Goal: Task Accomplishment & Management: Complete application form

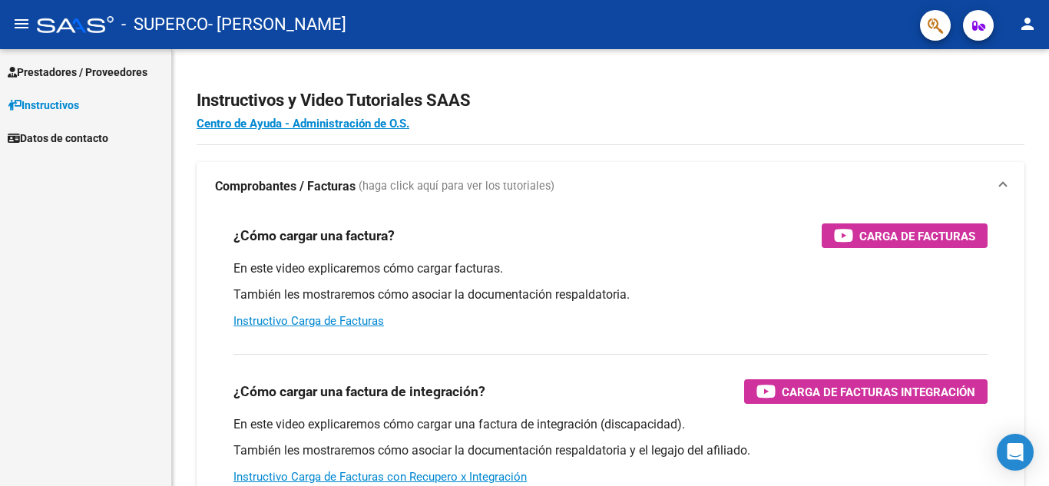
click at [121, 68] on span "Prestadores / Proveedores" at bounding box center [78, 72] width 140 height 17
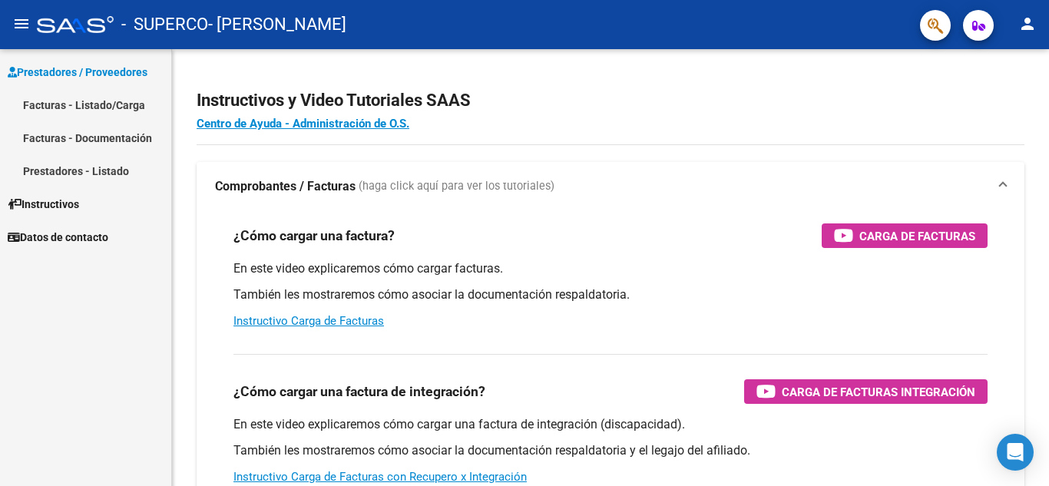
click at [112, 101] on link "Facturas - Listado/Carga" at bounding box center [85, 104] width 171 height 33
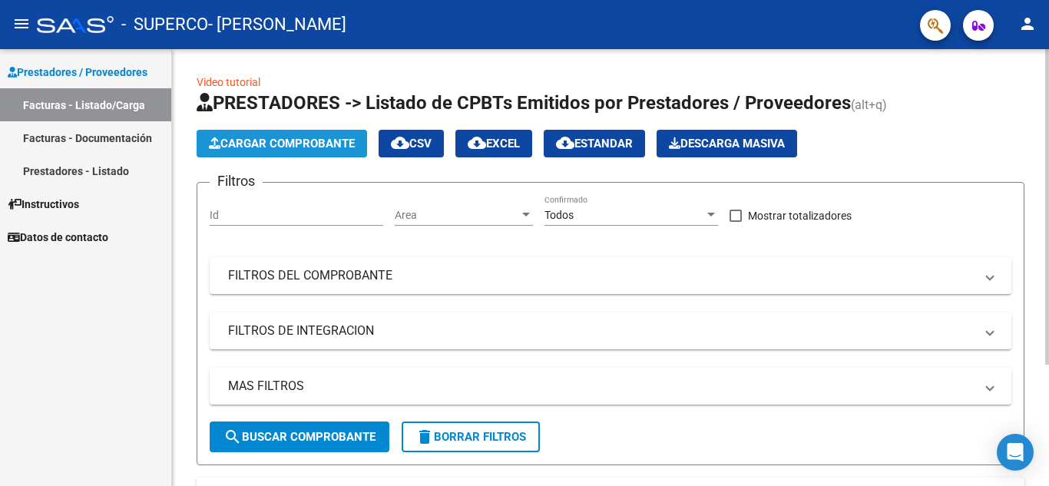
click at [257, 144] on span "Cargar Comprobante" at bounding box center [282, 144] width 146 height 14
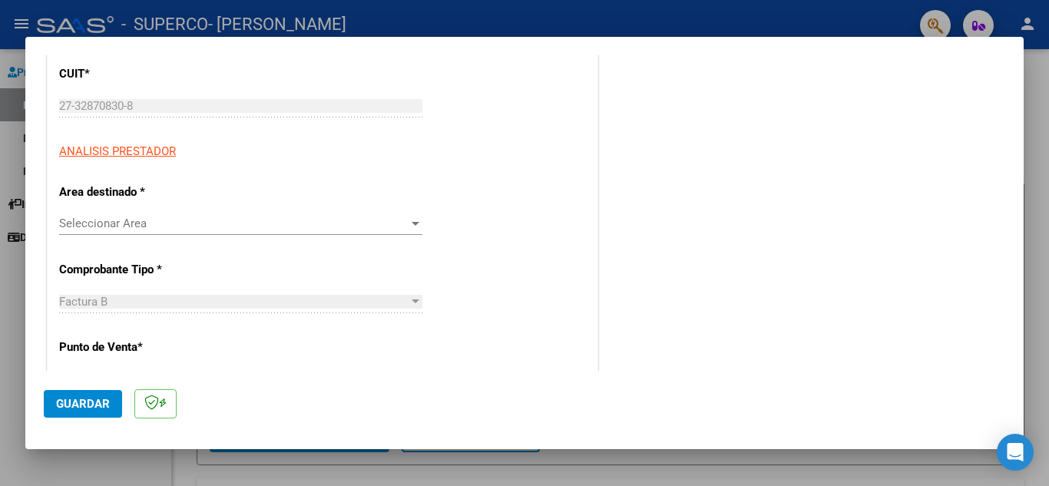
scroll to position [230, 0]
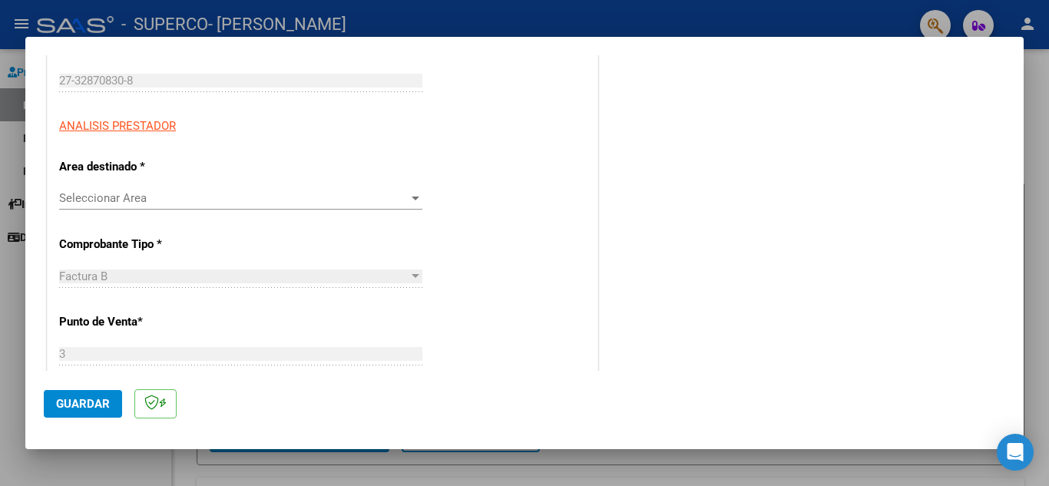
click at [140, 198] on span "Seleccionar Area" at bounding box center [233, 198] width 349 height 14
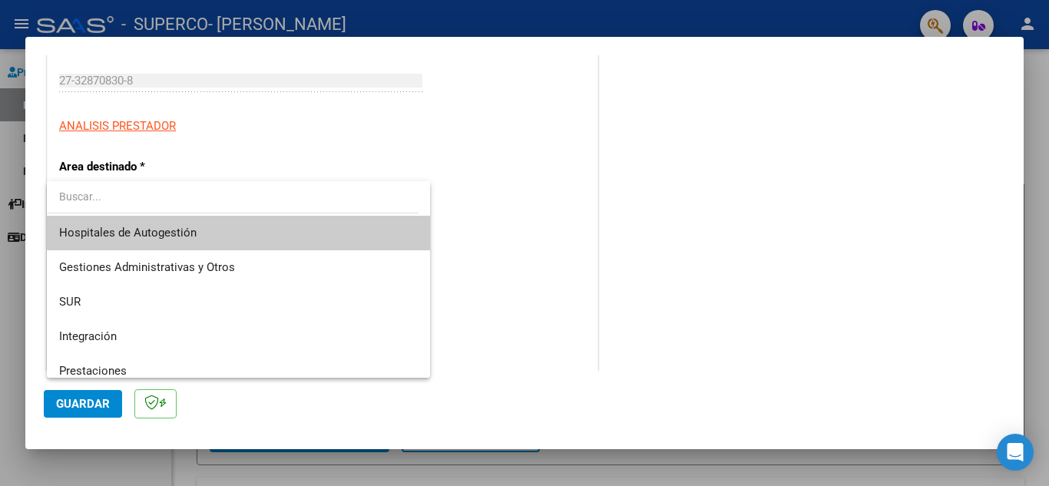
click at [140, 198] on input "dropdown search" at bounding box center [233, 196] width 372 height 32
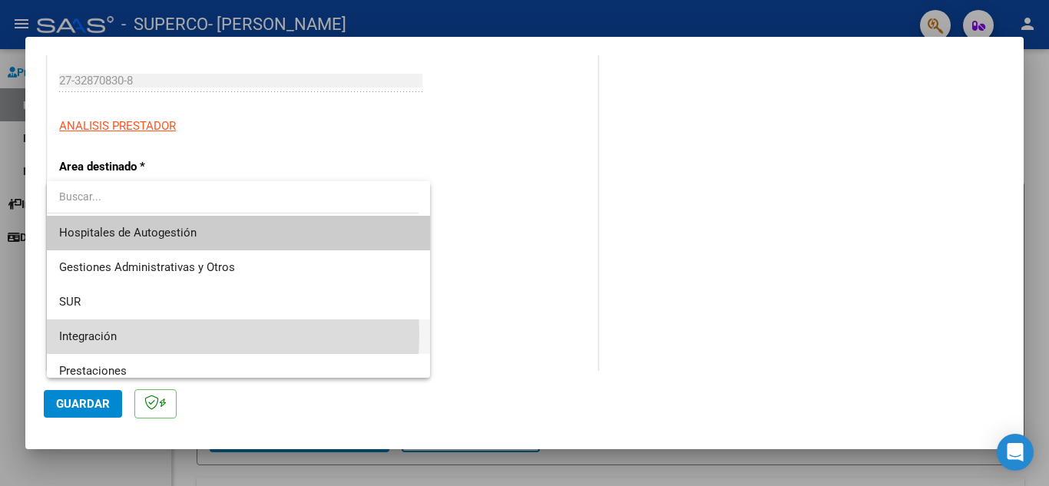
click at [127, 334] on span "Integración" at bounding box center [238, 336] width 359 height 35
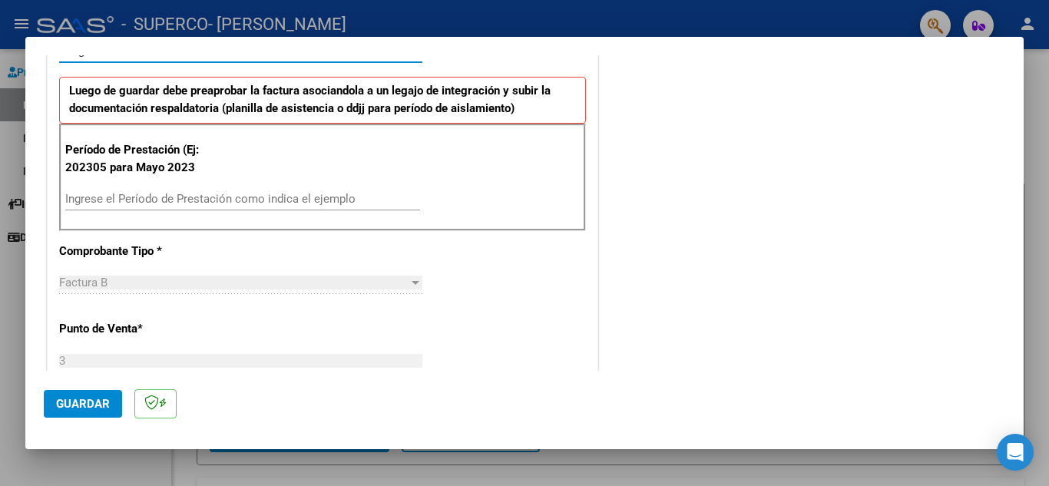
scroll to position [384, 0]
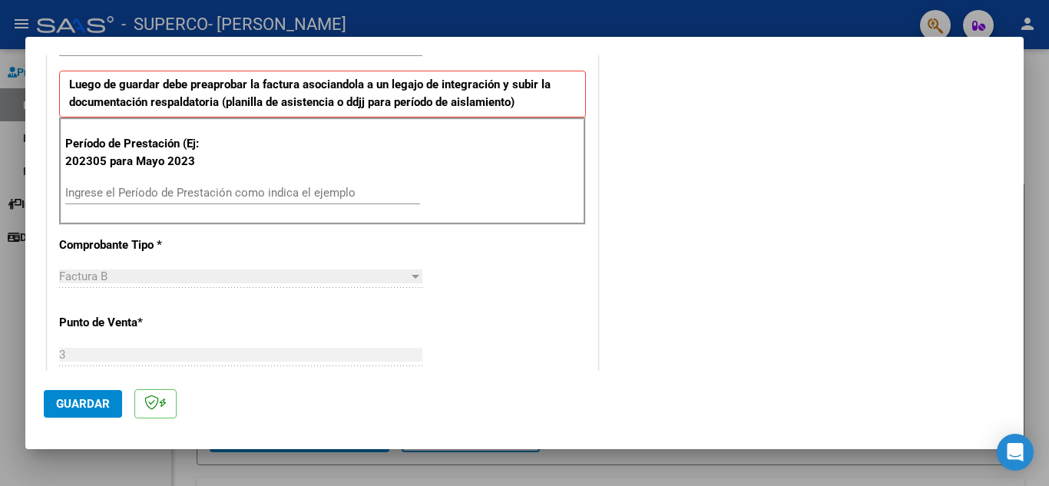
click at [161, 185] on div "Ingrese el Período de Prestación como indica el ejemplo" at bounding box center [242, 192] width 355 height 23
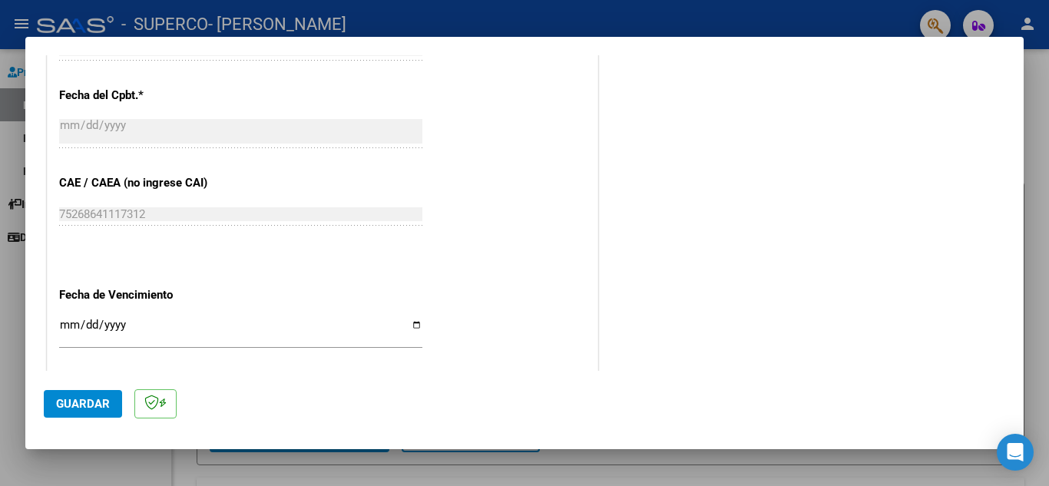
scroll to position [998, 0]
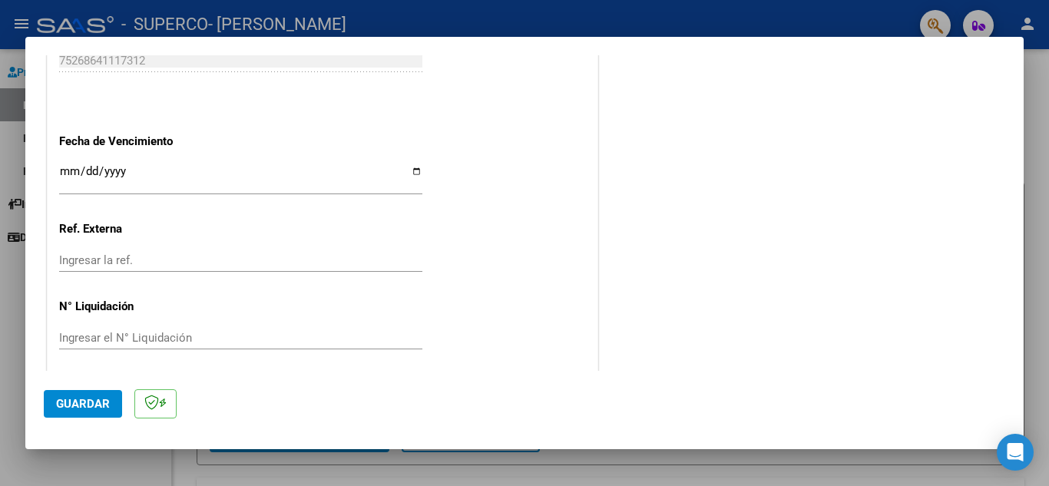
type input "202507"
click at [406, 172] on input "Ingresar la fecha" at bounding box center [240, 177] width 363 height 25
type input "[DATE]"
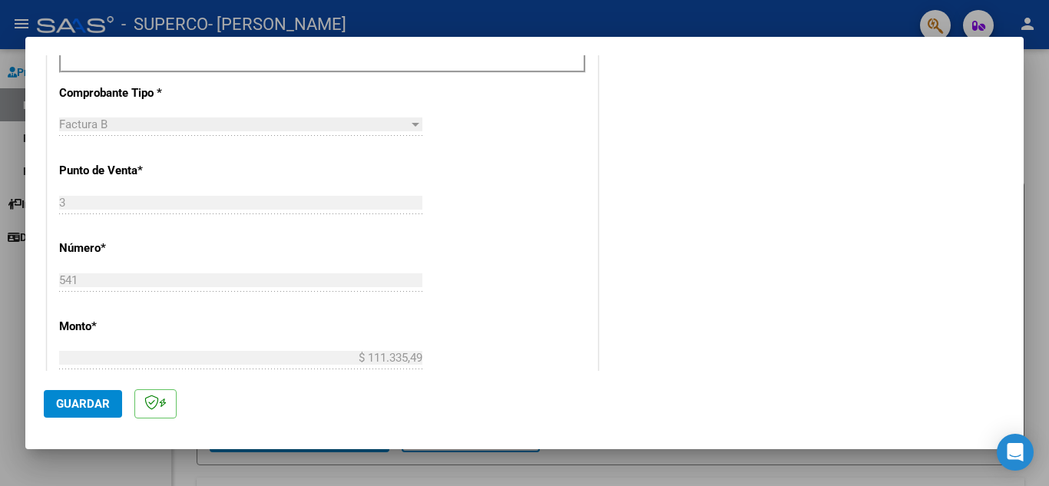
scroll to position [461, 0]
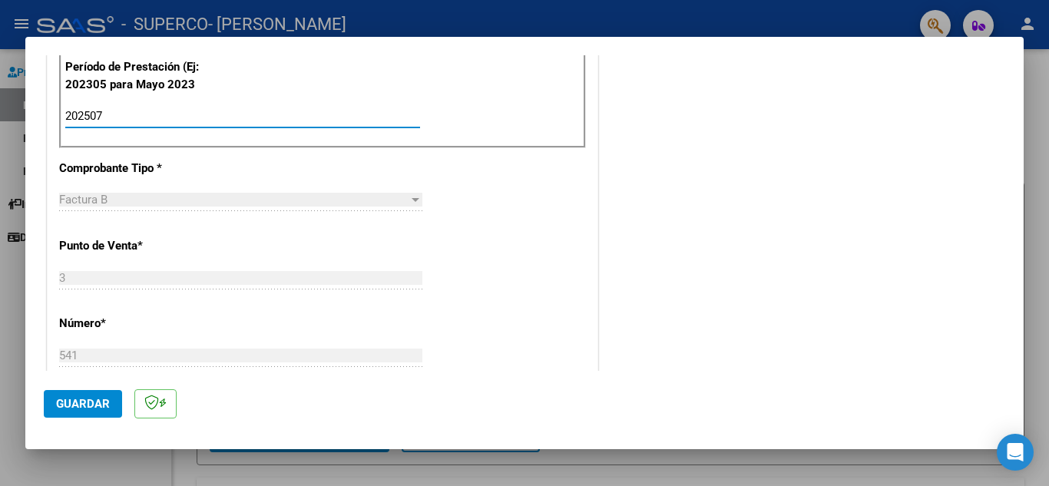
click at [108, 117] on input "202507" at bounding box center [242, 116] width 355 height 14
type input "202506"
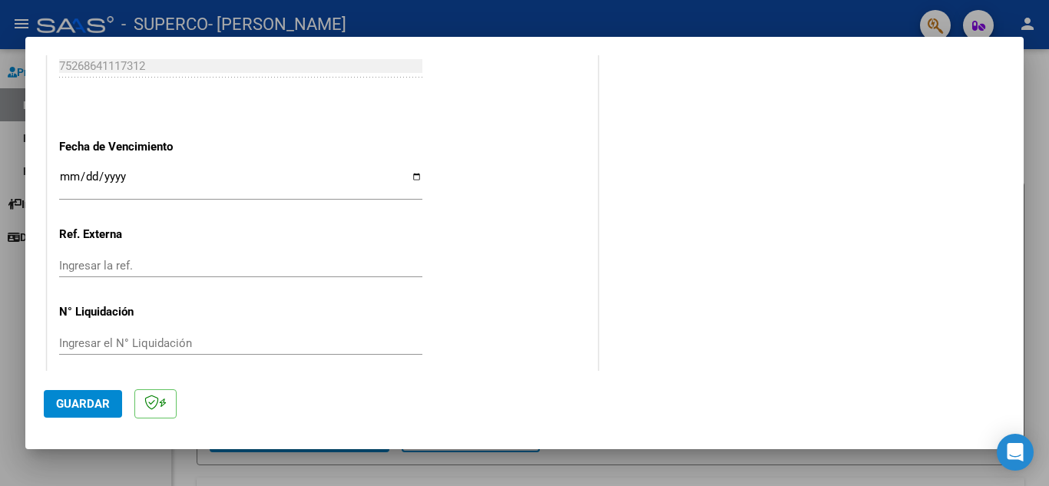
scroll to position [998, 0]
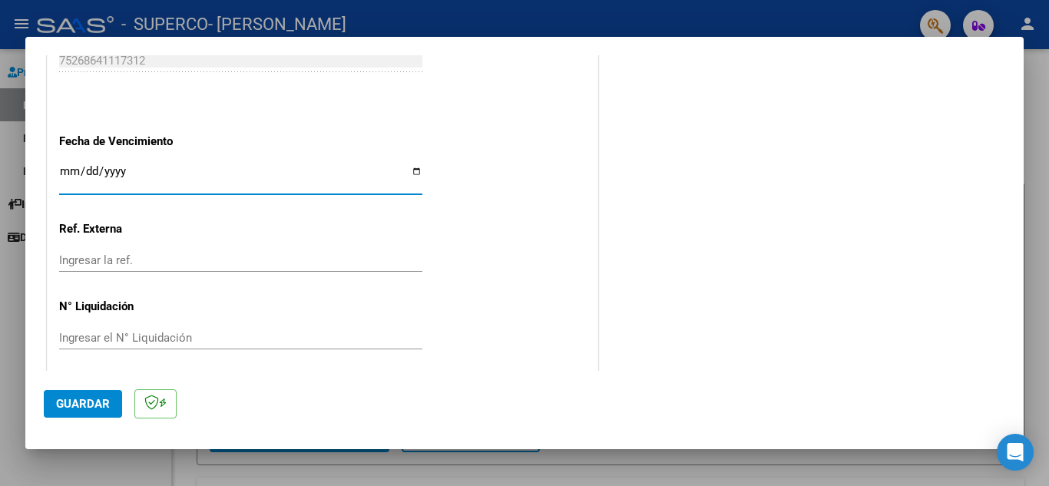
click at [91, 172] on input "[DATE]" at bounding box center [240, 177] width 363 height 25
type input "[DATE]"
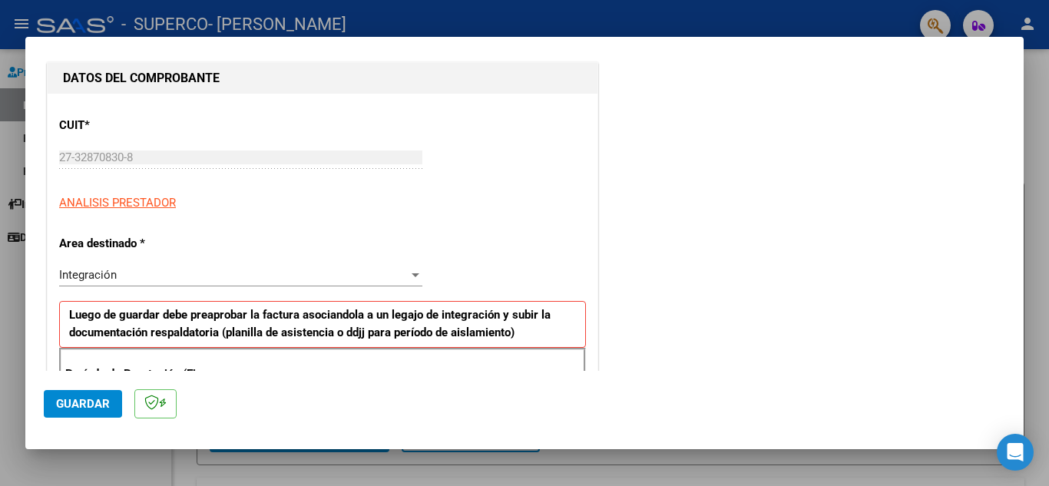
scroll to position [0, 0]
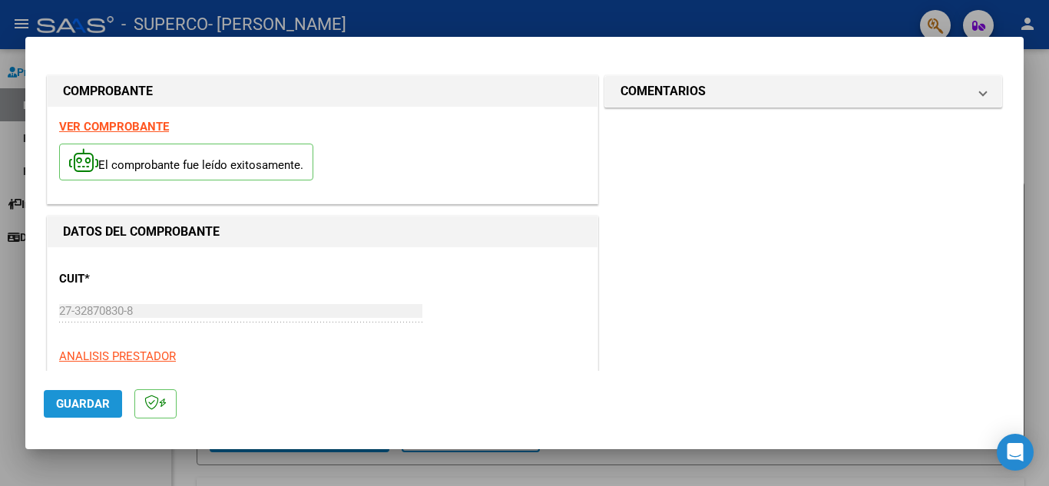
click at [69, 399] on span "Guardar" at bounding box center [83, 404] width 54 height 14
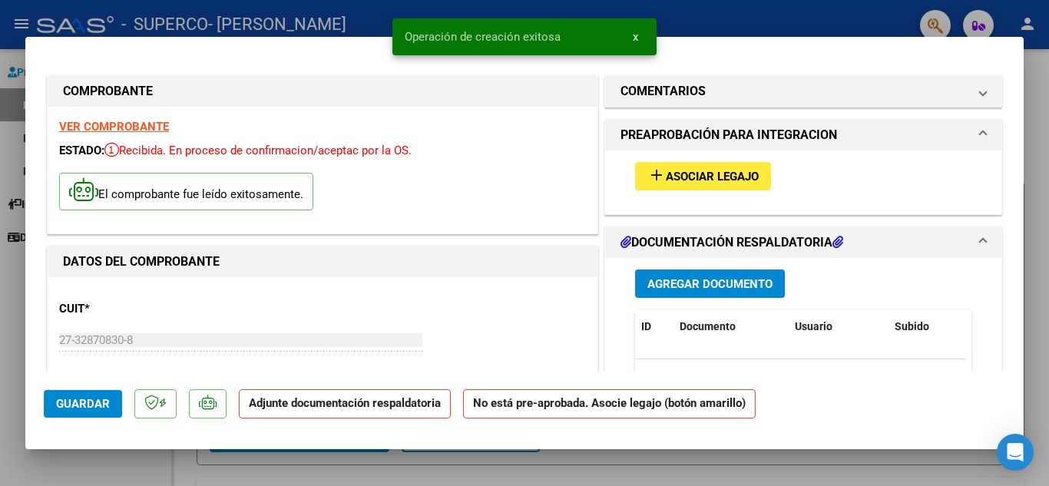
click at [703, 184] on button "add Asociar Legajo" at bounding box center [703, 176] width 136 height 28
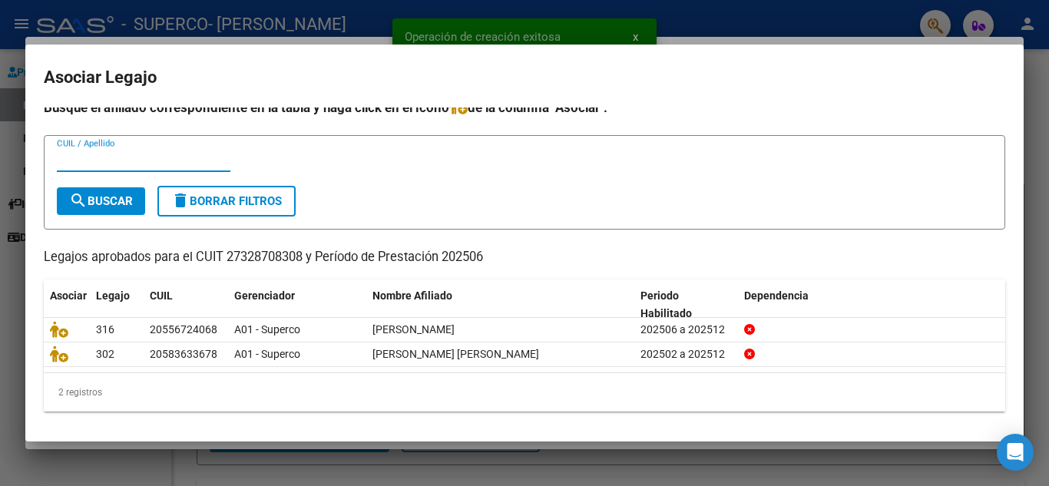
scroll to position [12, 0]
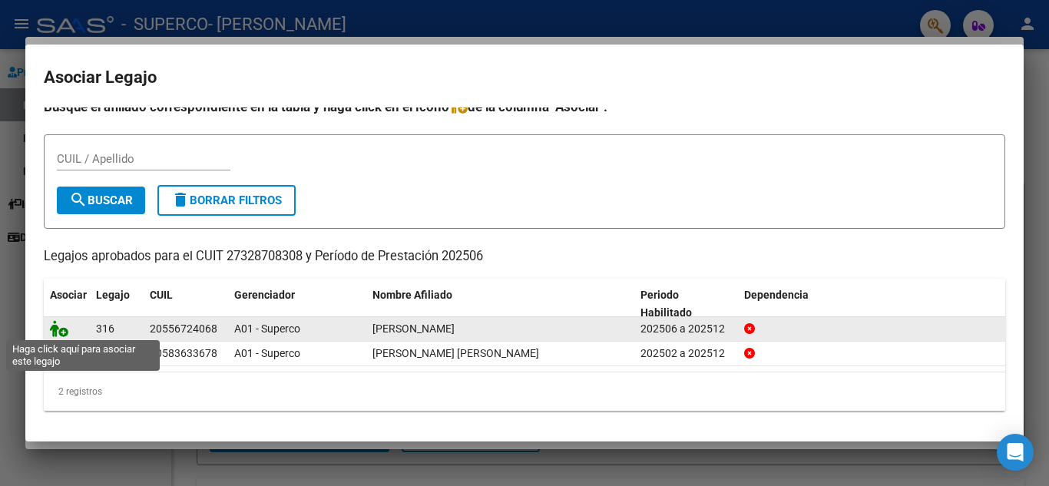
click at [54, 323] on icon at bounding box center [59, 328] width 18 height 17
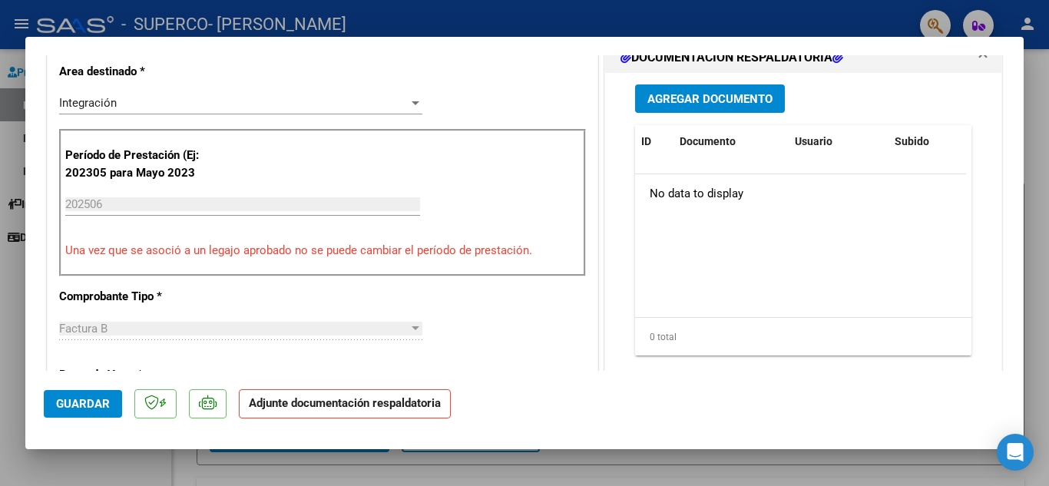
scroll to position [307, 0]
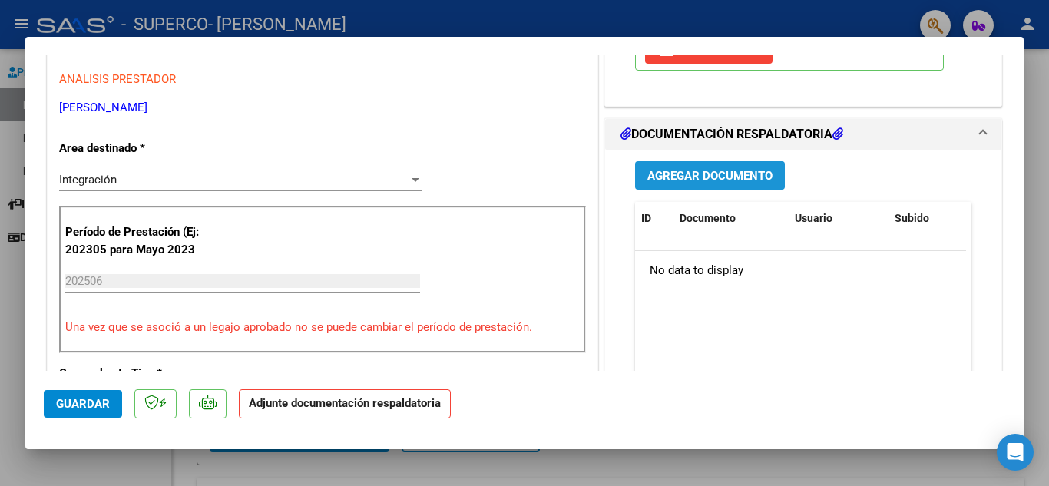
click at [689, 167] on button "Agregar Documento" at bounding box center [710, 175] width 150 height 28
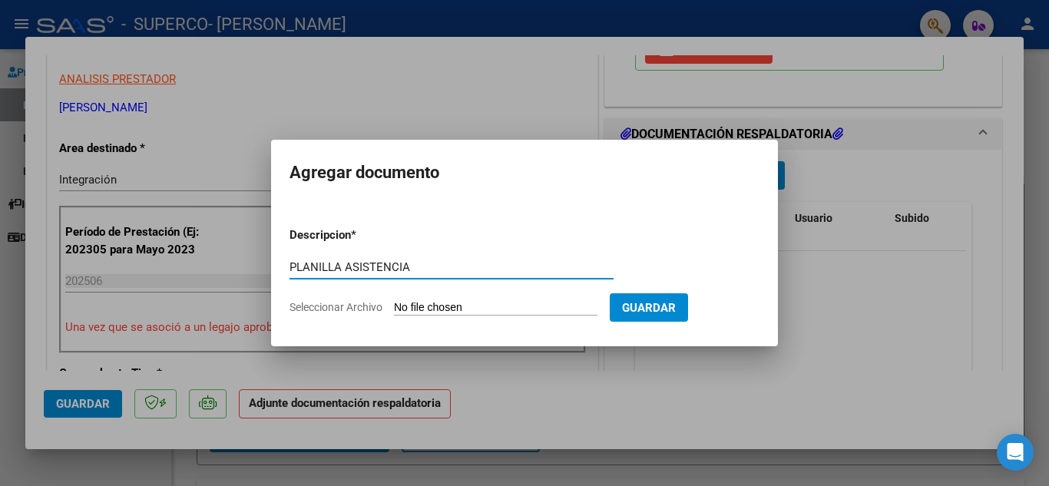
type input "PLANILLA ASISTENCIA"
type input "C:\fakepath\CamScanner [DATE] 17.12.pdf"
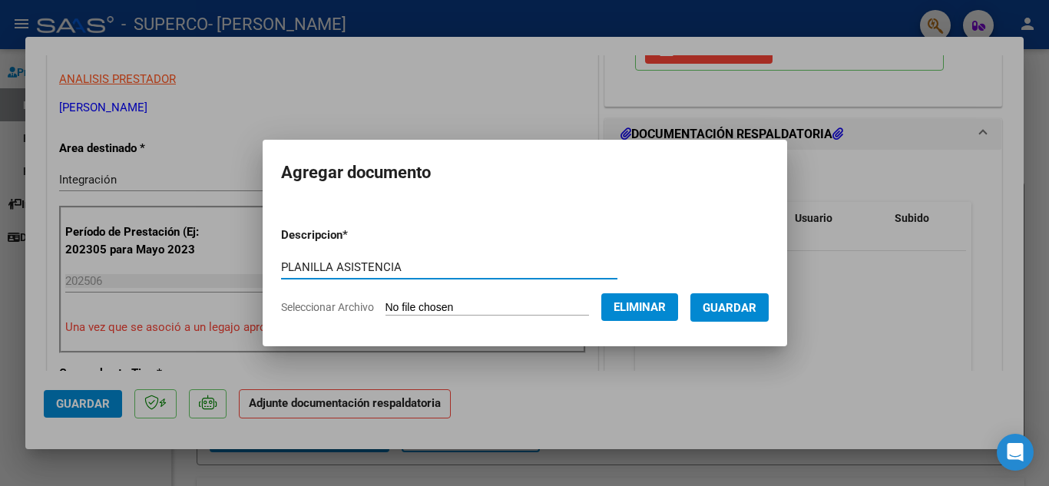
click at [754, 308] on span "Guardar" at bounding box center [730, 308] width 54 height 14
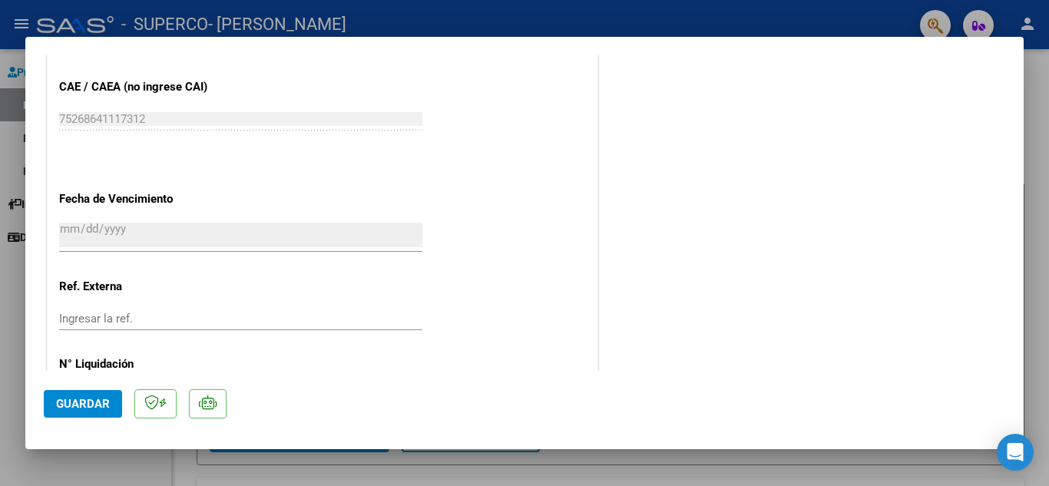
scroll to position [1059, 0]
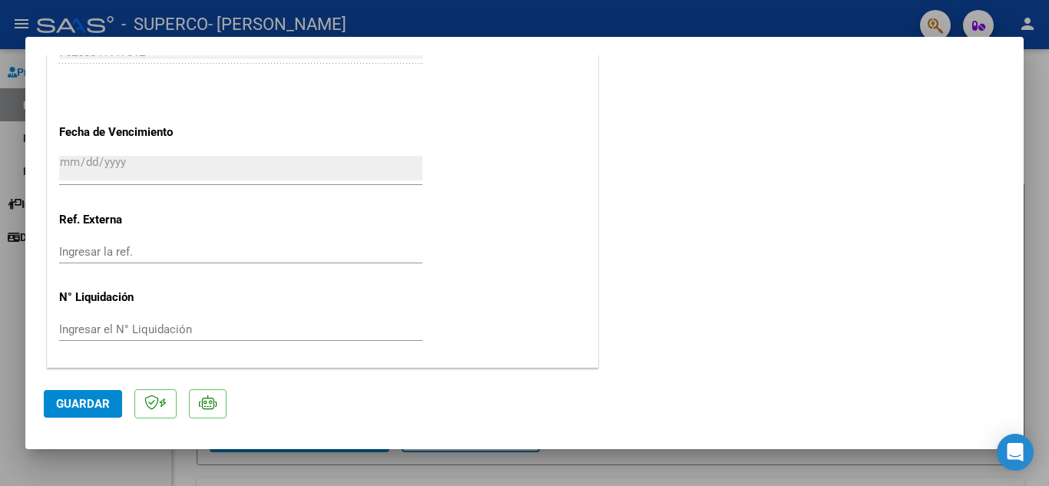
click at [93, 402] on span "Guardar" at bounding box center [83, 404] width 54 height 14
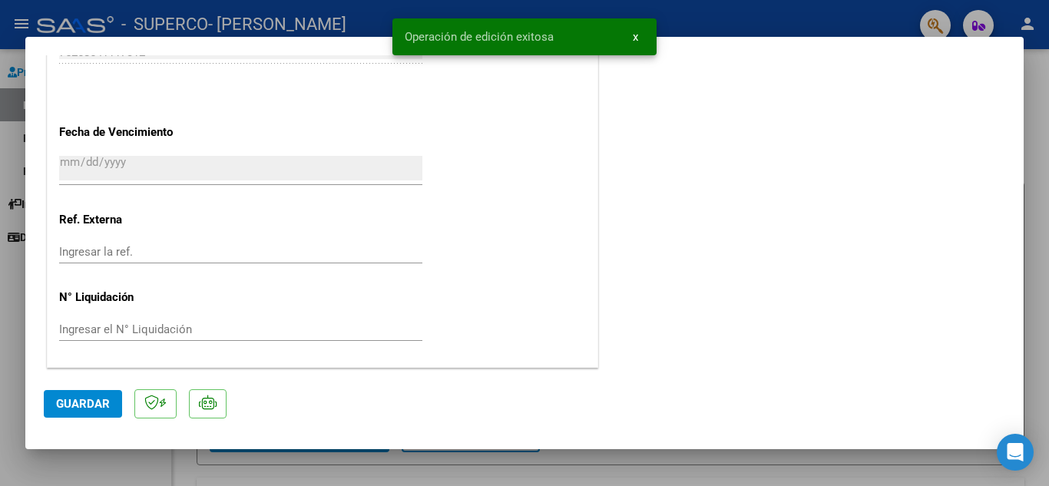
click at [0, 268] on div at bounding box center [524, 243] width 1049 height 486
type input "$ 0,00"
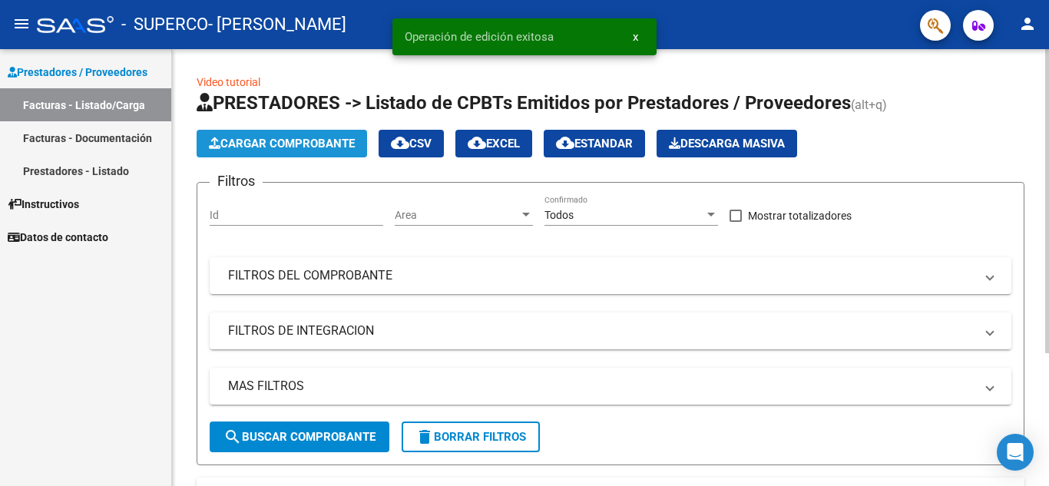
click at [287, 145] on span "Cargar Comprobante" at bounding box center [282, 144] width 146 height 14
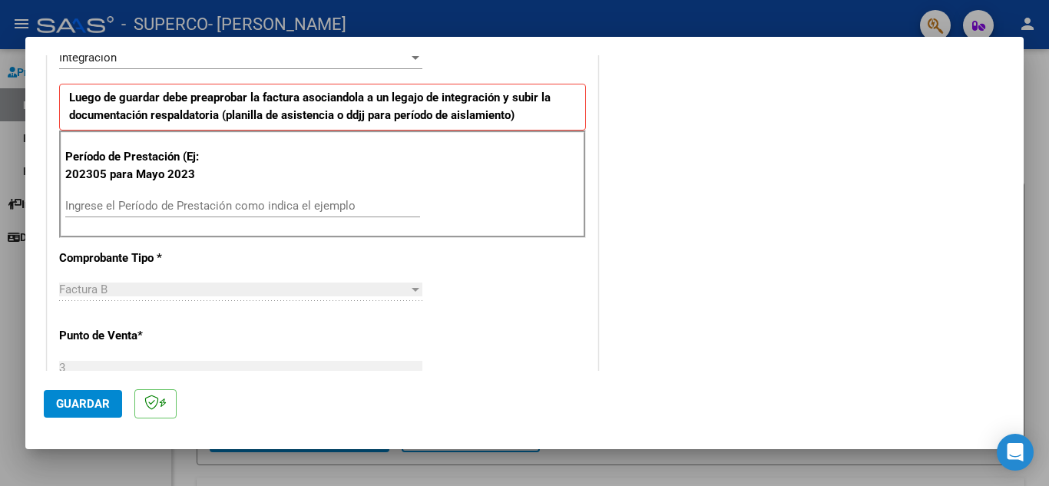
scroll to position [384, 0]
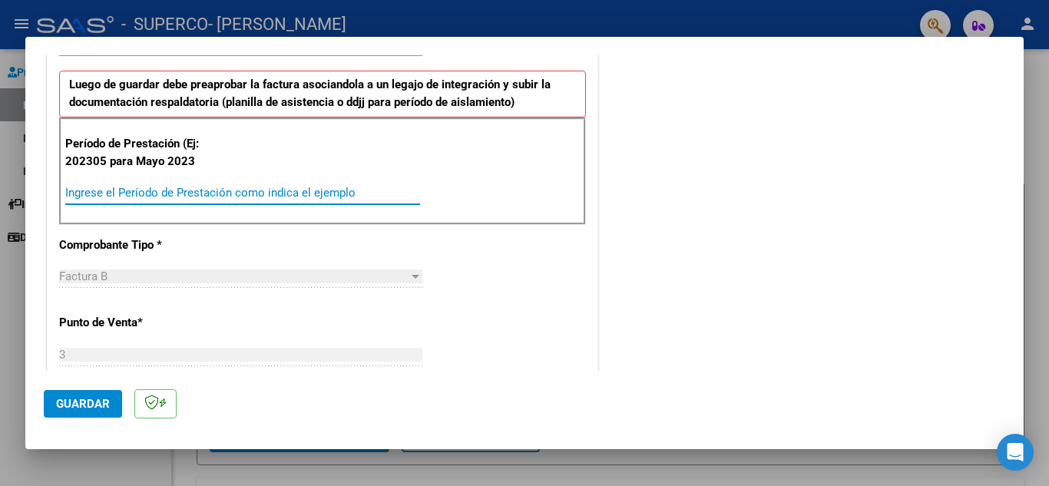
click at [137, 194] on input "Ingrese el Período de Prestación como indica el ejemplo" at bounding box center [242, 193] width 355 height 14
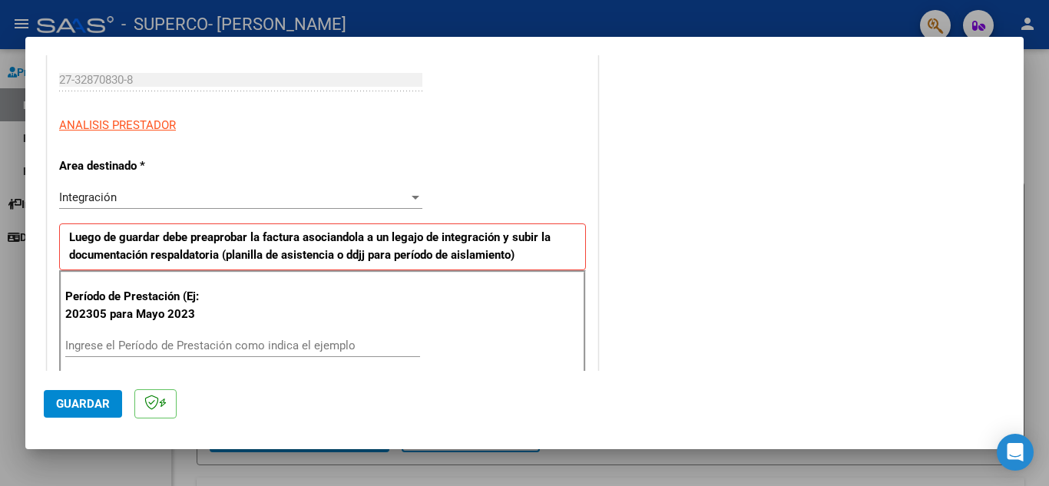
scroll to position [230, 0]
click at [138, 342] on input "Ingrese el Período de Prestación como indica el ejemplo" at bounding box center [242, 346] width 355 height 14
type input "202507"
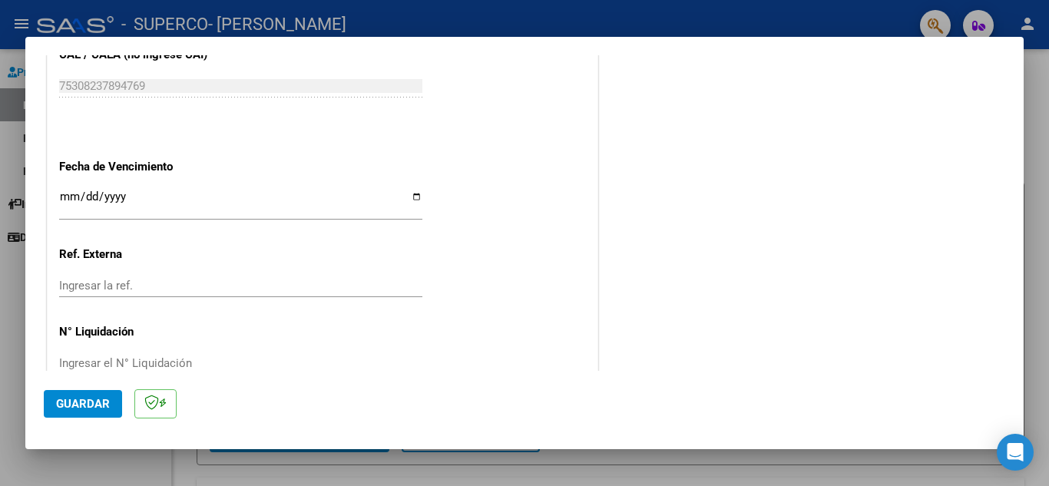
scroll to position [998, 0]
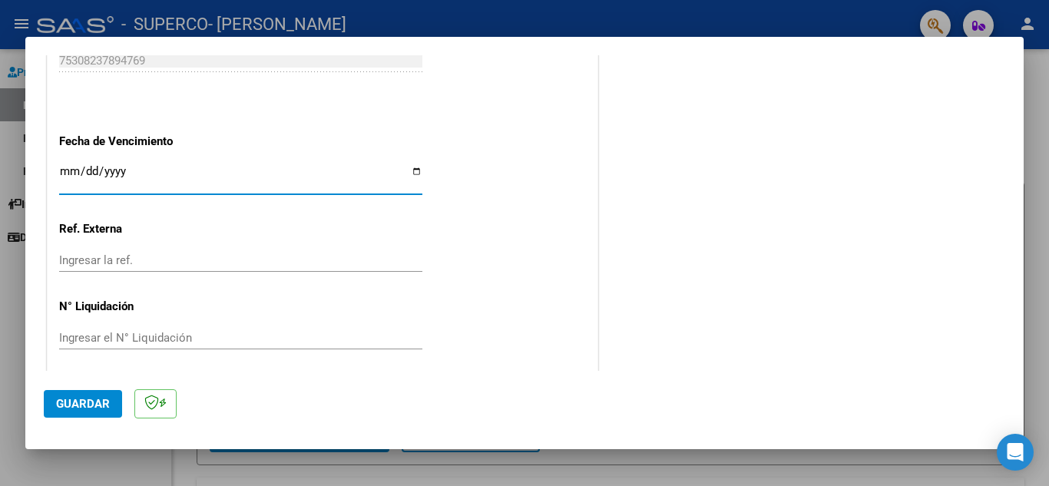
click at [71, 169] on input "Ingresar la fecha" at bounding box center [240, 177] width 363 height 25
type input "[DATE]"
click at [76, 405] on span "Guardar" at bounding box center [83, 404] width 54 height 14
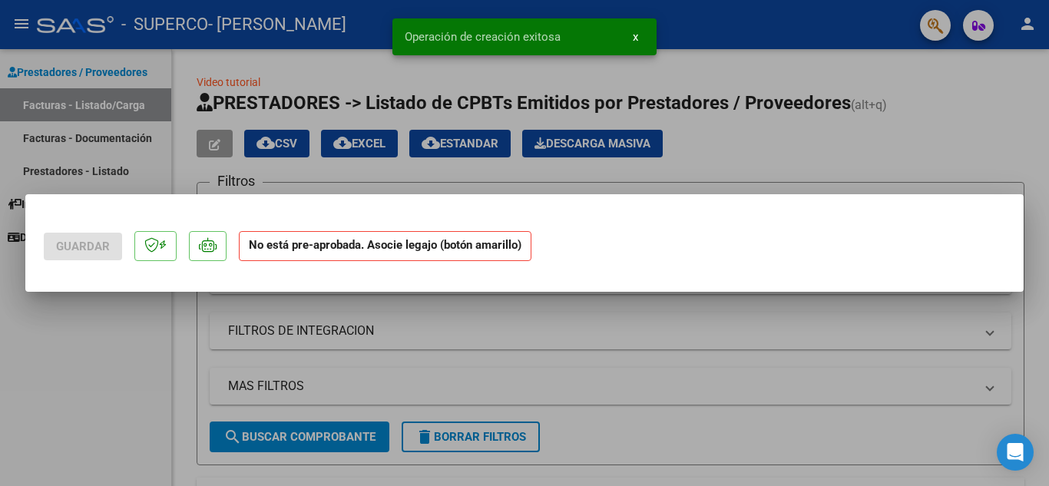
scroll to position [0, 0]
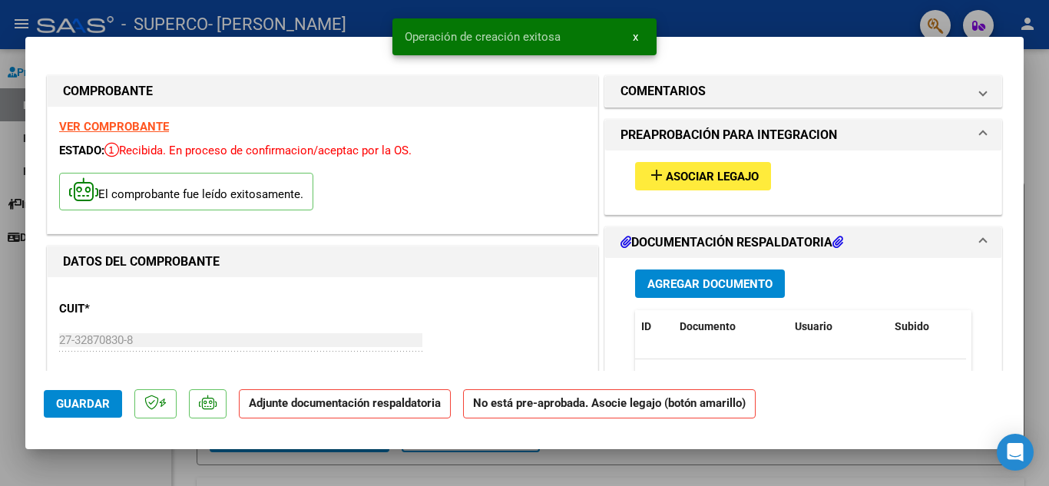
click at [699, 180] on span "Asociar Legajo" at bounding box center [712, 177] width 93 height 14
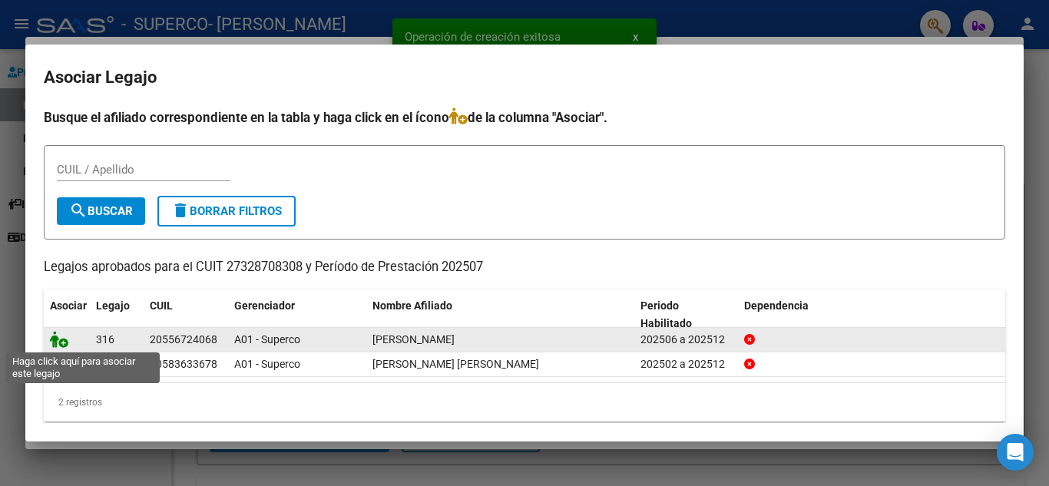
click at [55, 339] on icon at bounding box center [59, 339] width 18 height 17
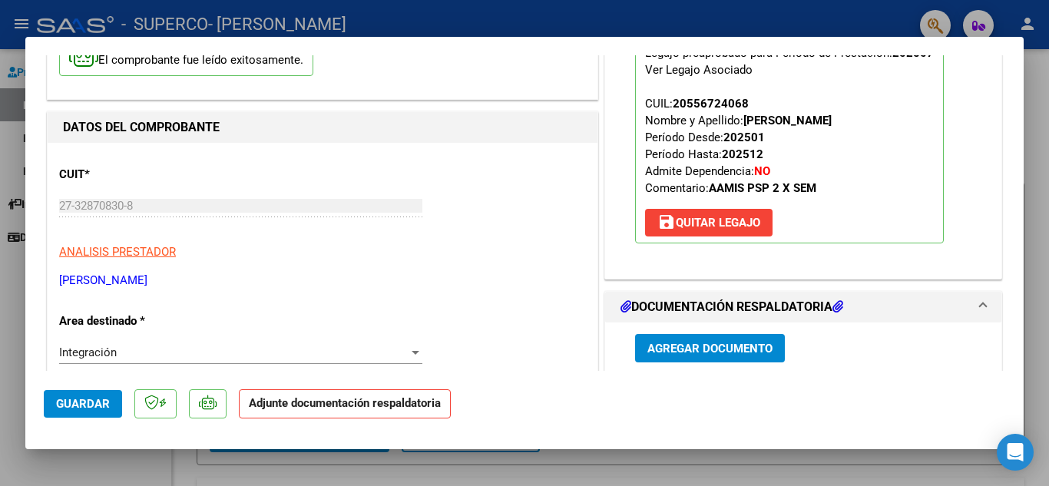
scroll to position [154, 0]
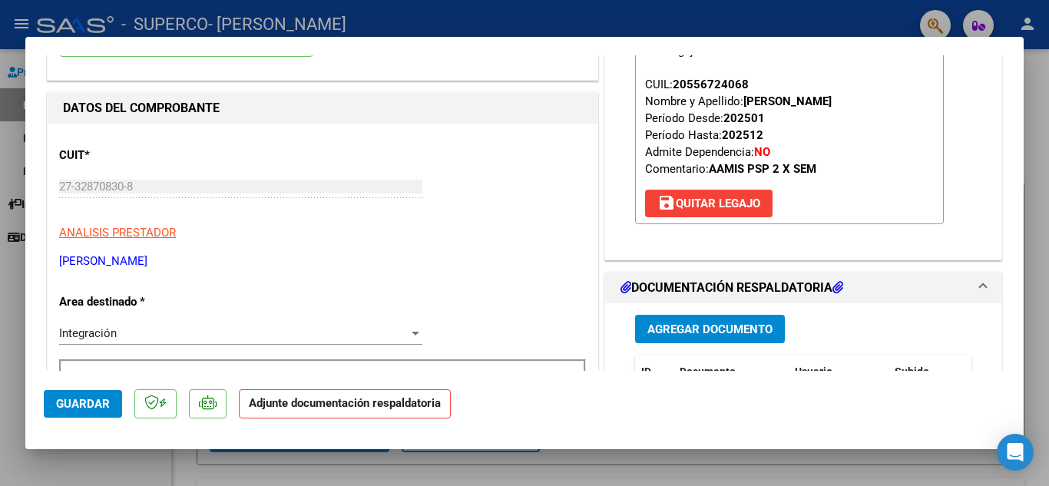
click at [662, 327] on span "Agregar Documento" at bounding box center [709, 330] width 125 height 14
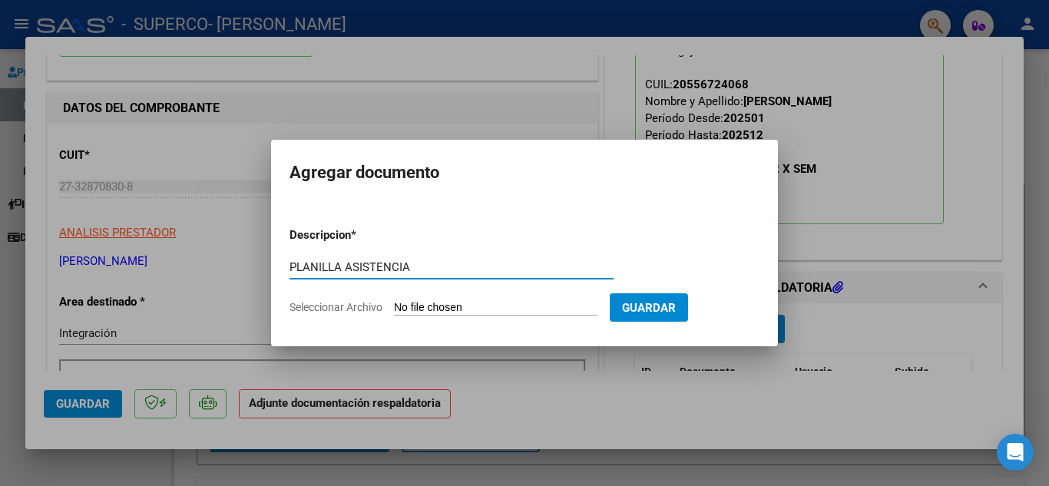
type input "PLANILLA ASISTENCIA"
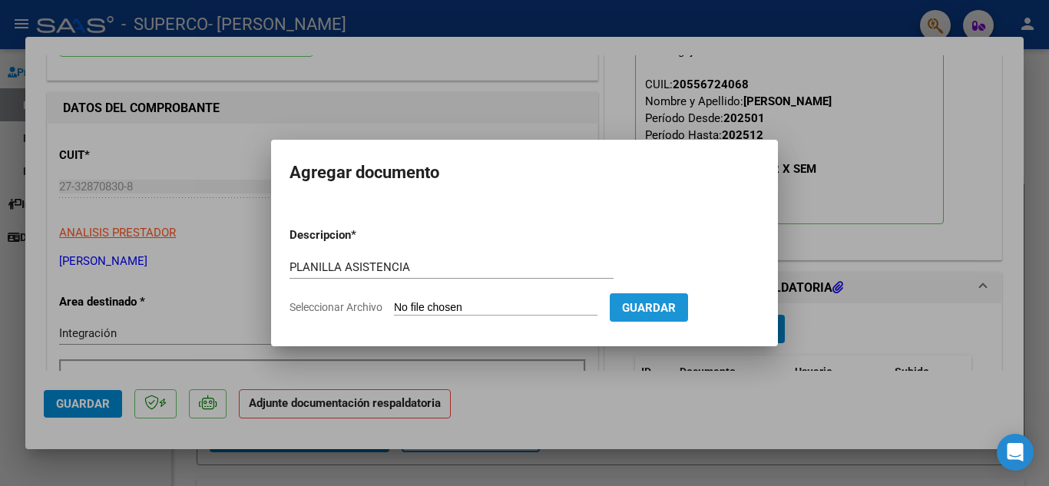
click at [657, 313] on span "Guardar" at bounding box center [649, 308] width 54 height 14
click at [547, 307] on input "Seleccionar Archivo" at bounding box center [495, 308] width 203 height 15
type input "C:\fakepath\CamScanner [DATE] 12.30.pdf"
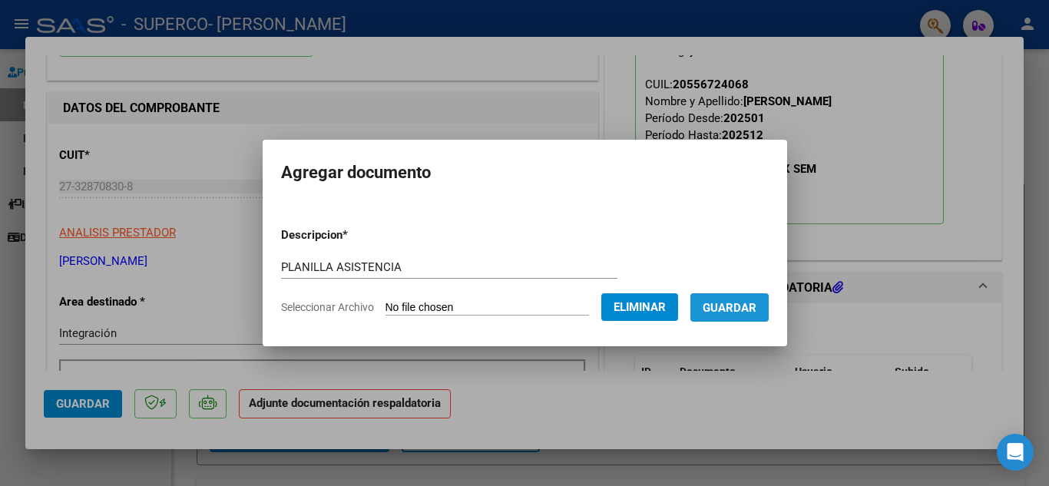
click at [727, 309] on span "Guardar" at bounding box center [730, 308] width 54 height 14
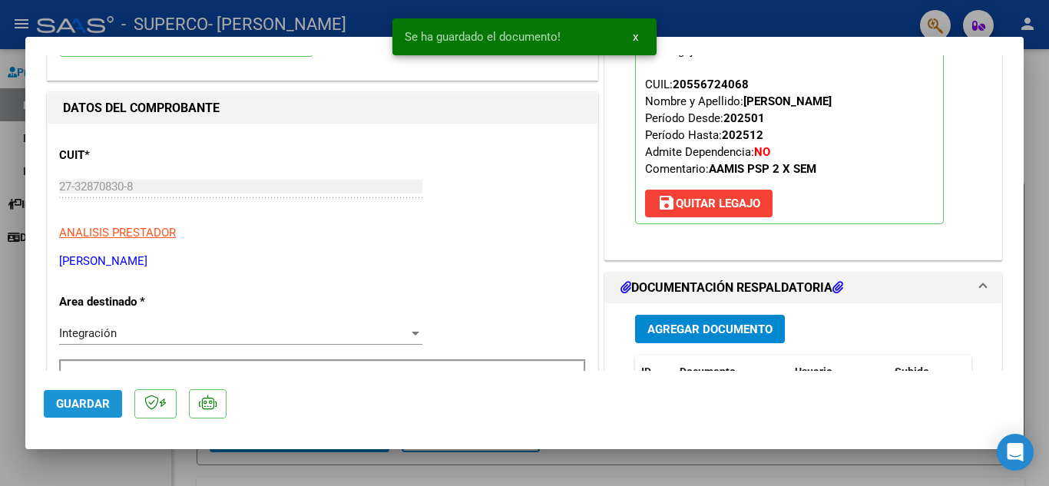
click at [79, 399] on span "Guardar" at bounding box center [83, 404] width 54 height 14
click at [1048, 94] on div at bounding box center [524, 243] width 1049 height 486
type input "$ 0,00"
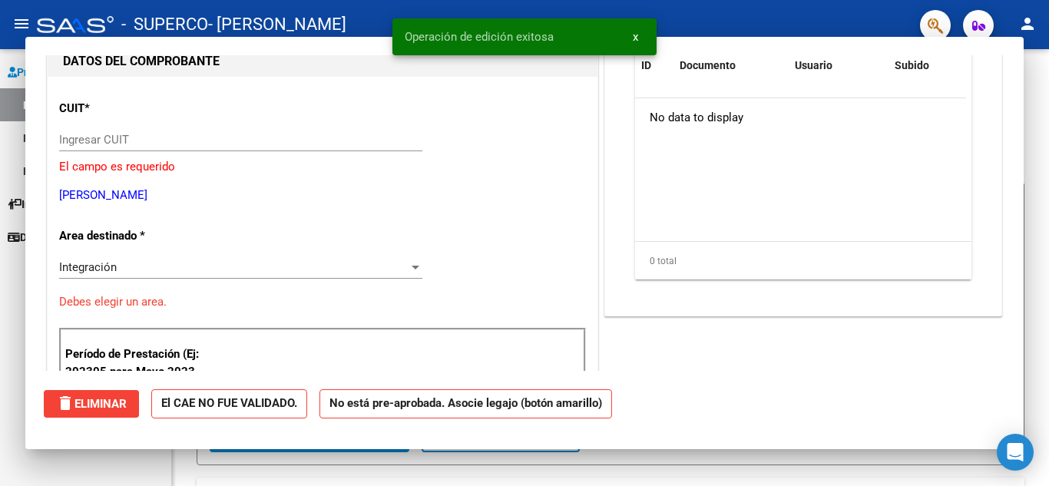
scroll to position [163, 0]
